Goal: Navigation & Orientation: Find specific page/section

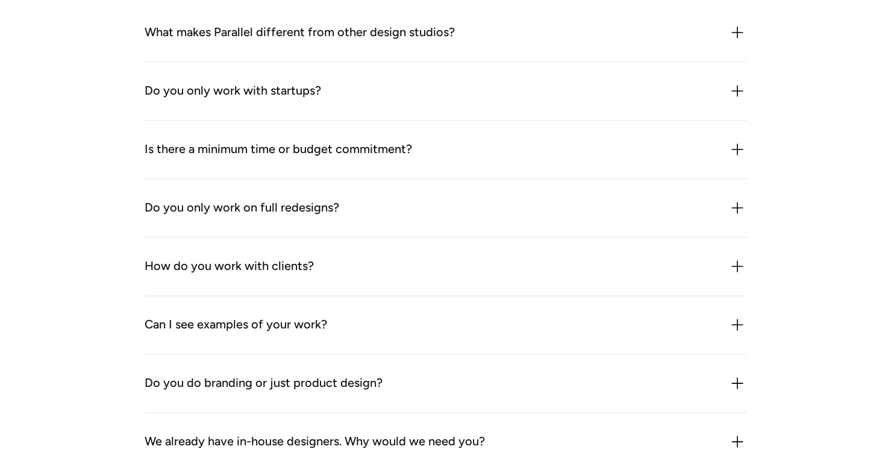
scroll to position [3824, 0]
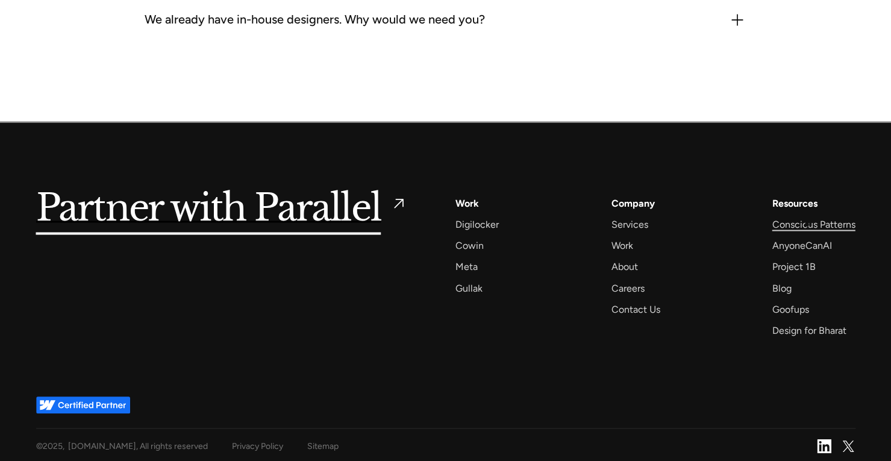
click at [806, 223] on div "Conscious Patterns" at bounding box center [812, 224] width 83 height 16
click at [813, 242] on div "AnyoneCanAI" at bounding box center [801, 245] width 60 height 16
click at [798, 262] on div "Project 1B" at bounding box center [792, 266] width 43 height 16
click at [637, 227] on div "Services" at bounding box center [629, 224] width 37 height 16
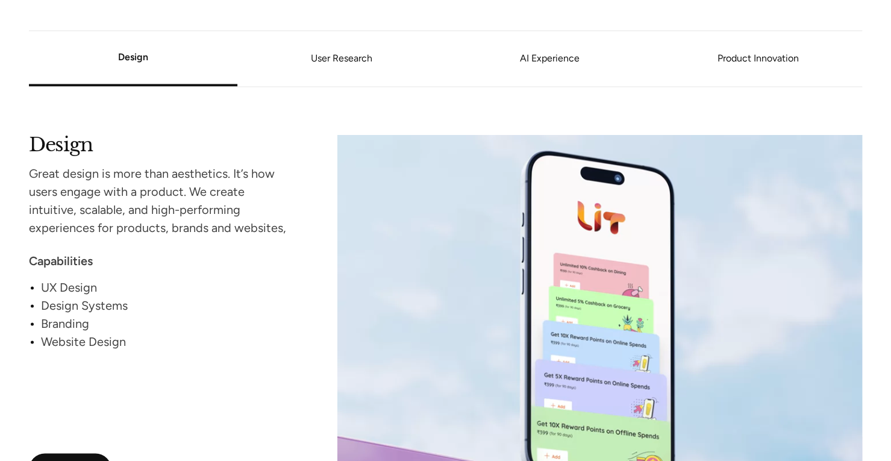
scroll to position [1108, 0]
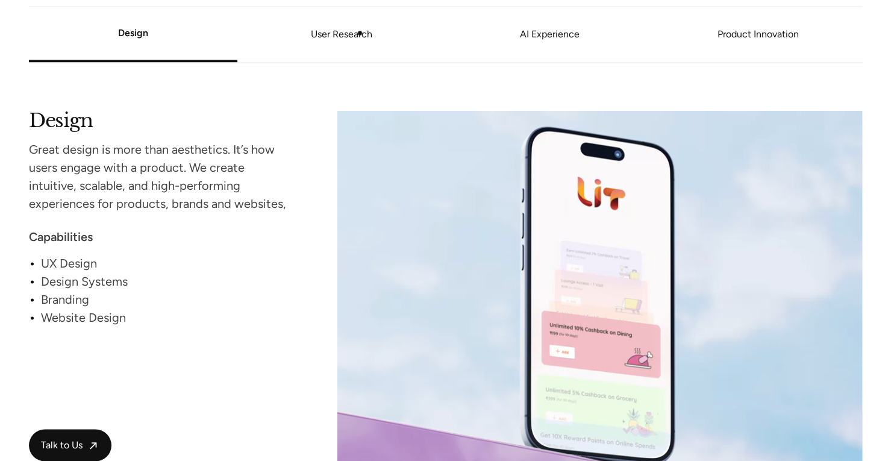
click at [352, 37] on link "User Research" at bounding box center [341, 34] width 208 height 7
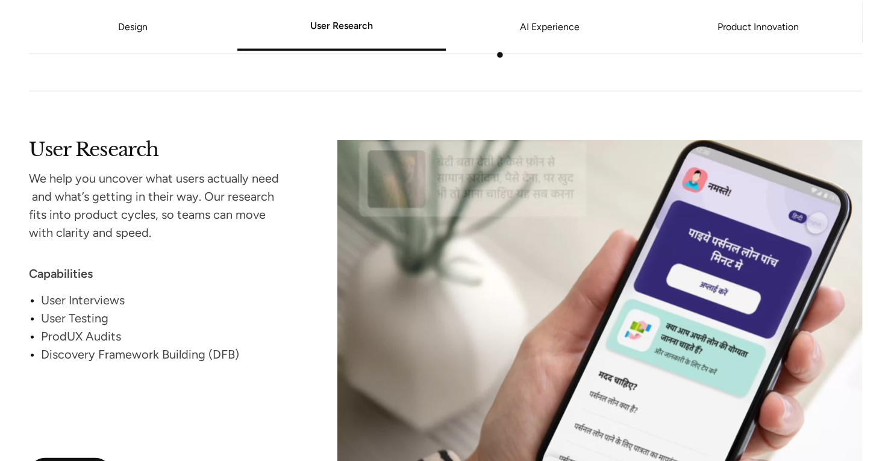
scroll to position [1534, 0]
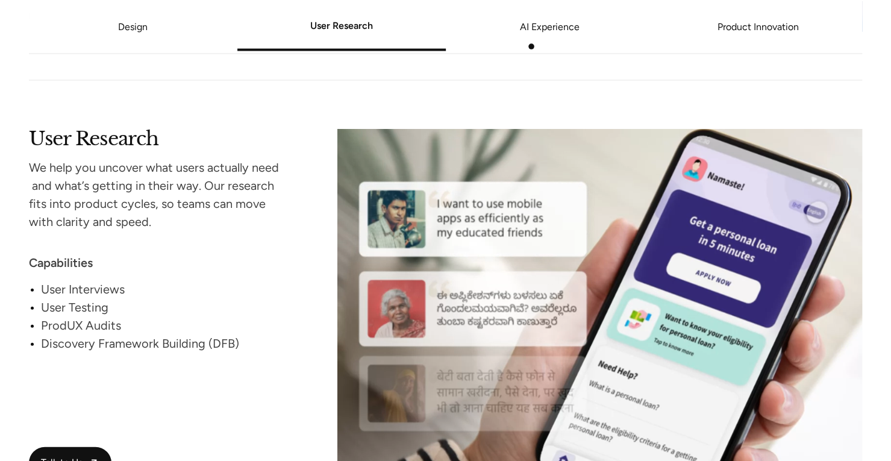
click at [531, 46] on li "AI Experience" at bounding box center [550, 27] width 208 height 46
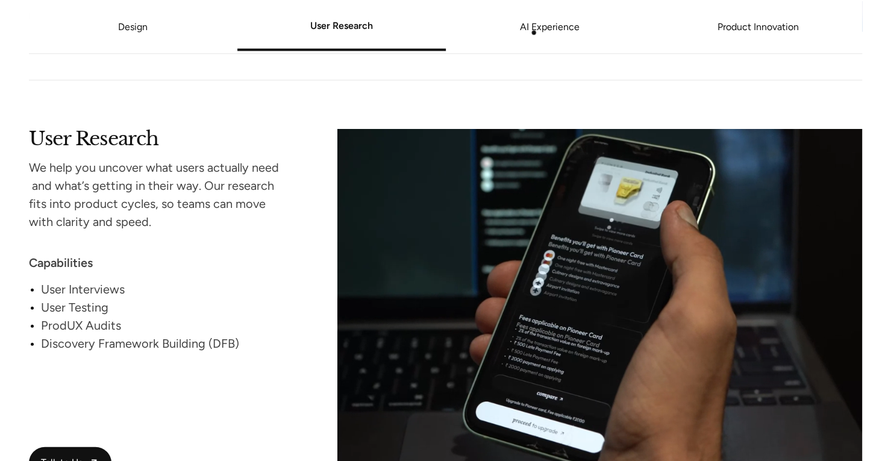
click at [534, 30] on link "AI Experience" at bounding box center [550, 26] width 208 height 7
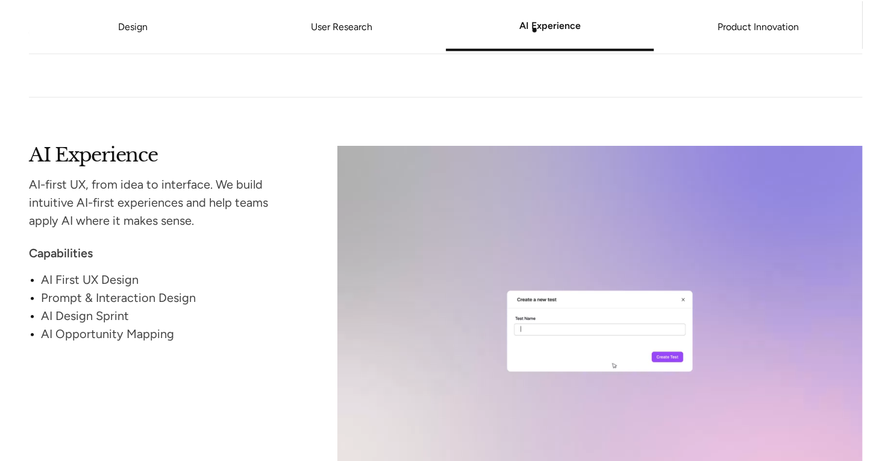
scroll to position [1979, 0]
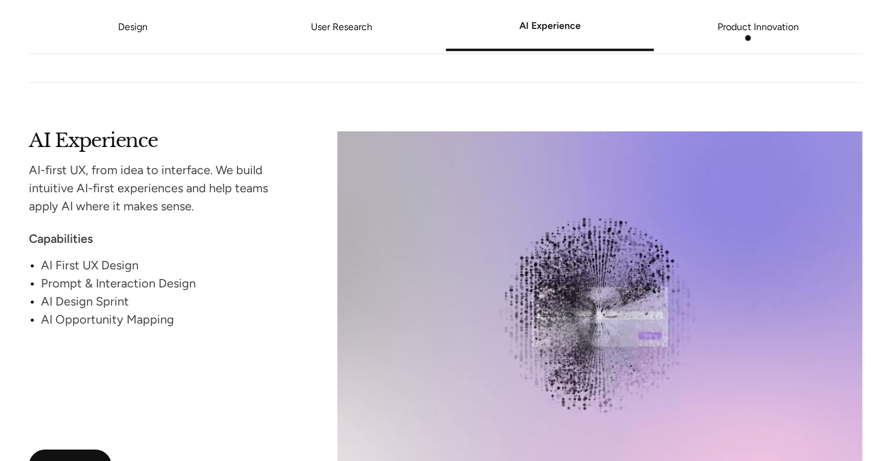
click at [750, 38] on li "Product Innovation" at bounding box center [757, 27] width 208 height 46
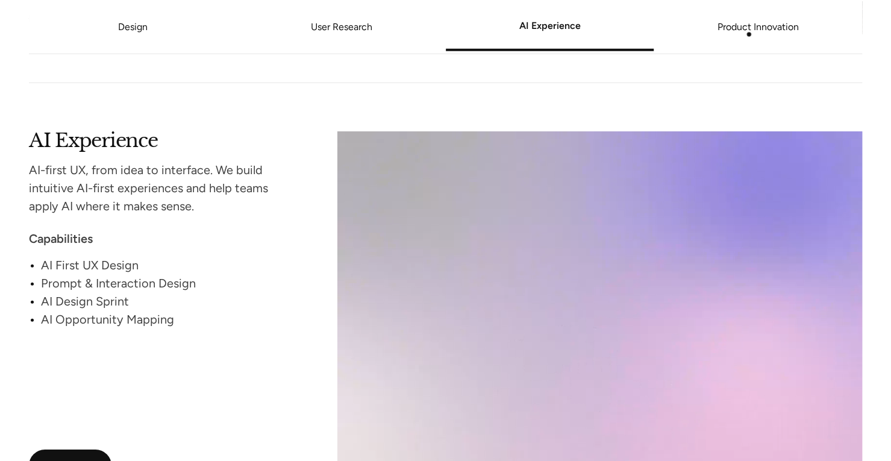
click at [748, 30] on link "Product Innovation" at bounding box center [757, 26] width 208 height 7
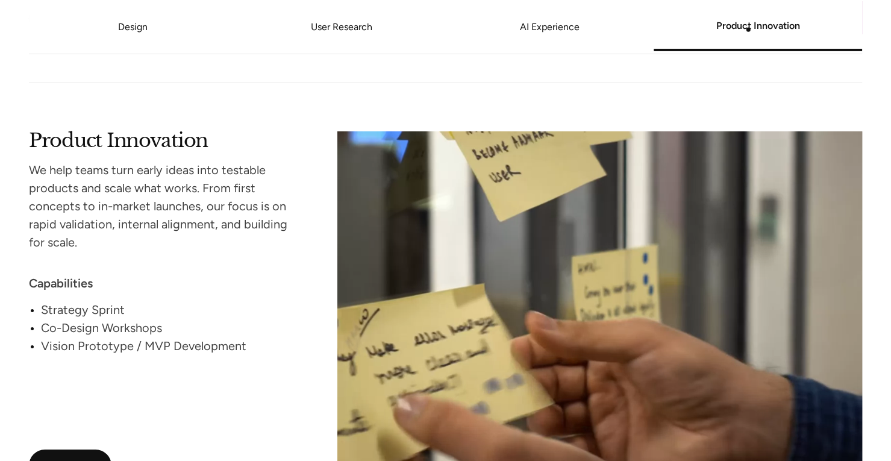
scroll to position [2425, 0]
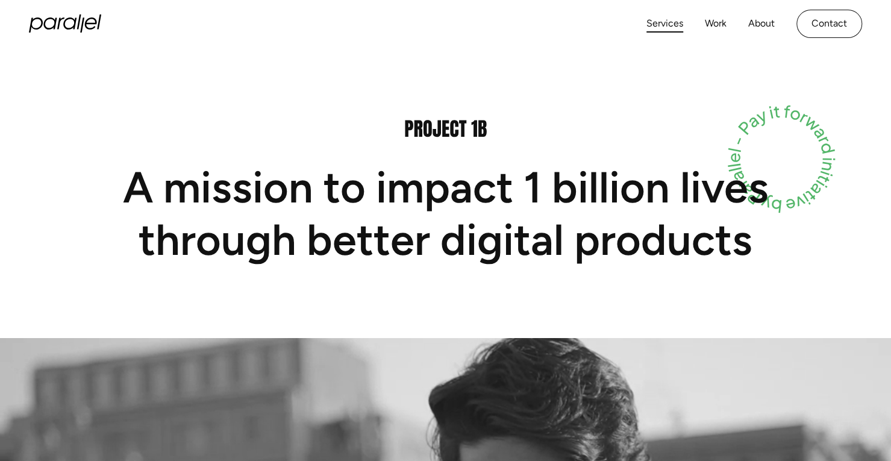
click at [669, 26] on link "Services" at bounding box center [664, 23] width 37 height 17
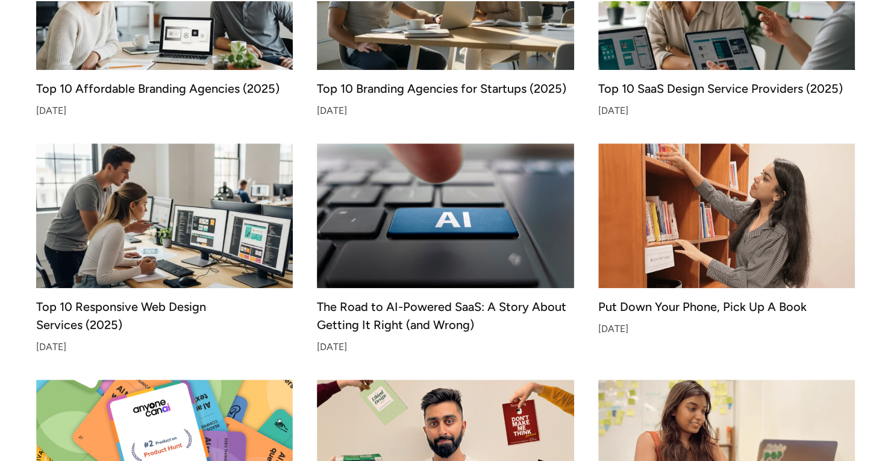
scroll to position [495, 0]
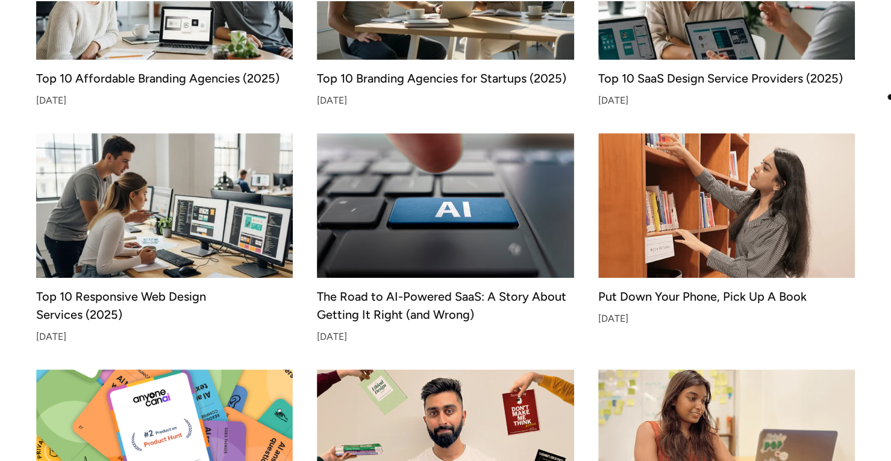
drag, startPoint x: 889, startPoint y: 97, endPoint x: 898, endPoint y: 107, distance: 13.2
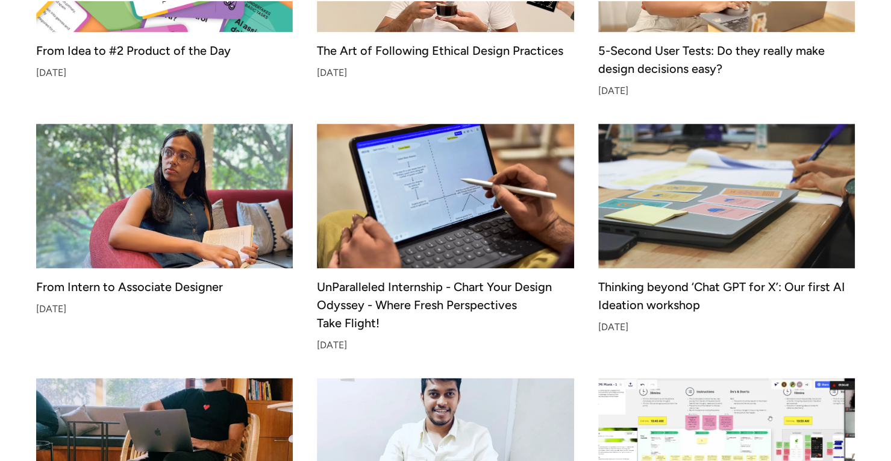
scroll to position [973, 0]
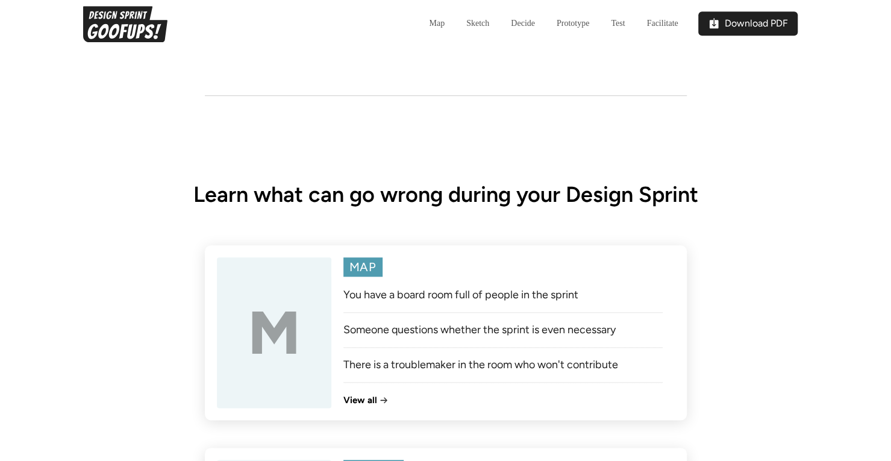
scroll to position [1001, 0]
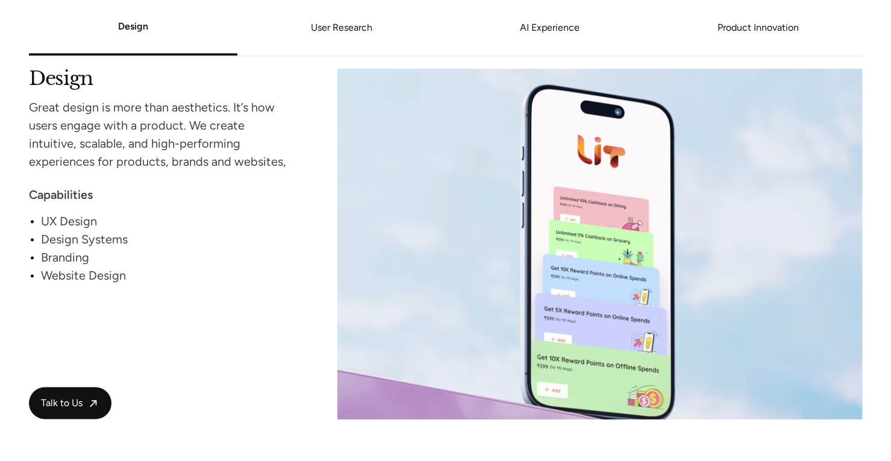
scroll to position [1166, 0]
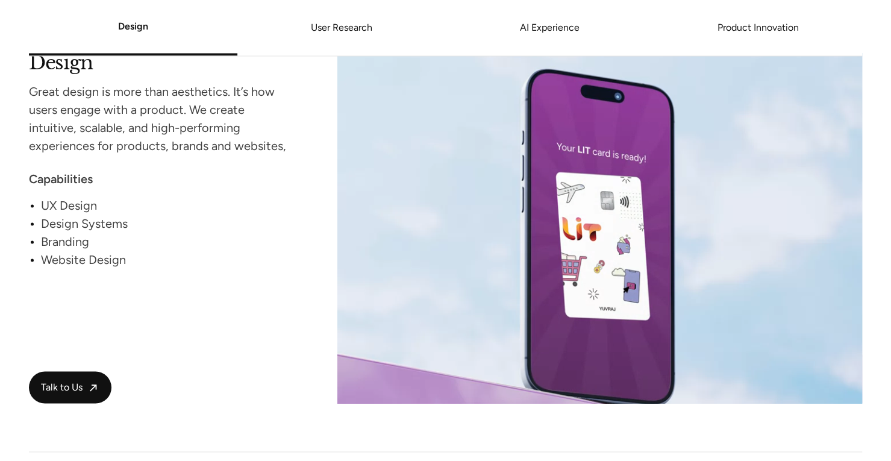
drag, startPoint x: 897, startPoint y: 36, endPoint x: 898, endPoint y: 159, distance: 122.8
